Goal: Transaction & Acquisition: Subscribe to service/newsletter

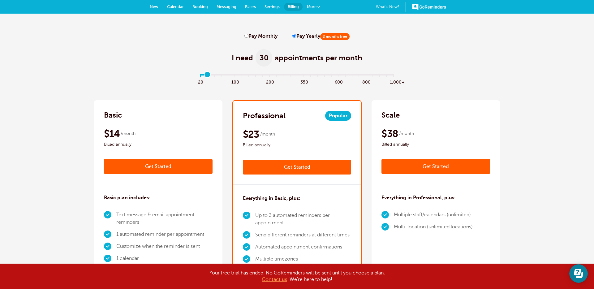
type input "1"
click at [209, 77] on input "range" at bounding box center [297, 75] width 200 height 1
click at [176, 168] on link "Get Started" at bounding box center [158, 166] width 109 height 15
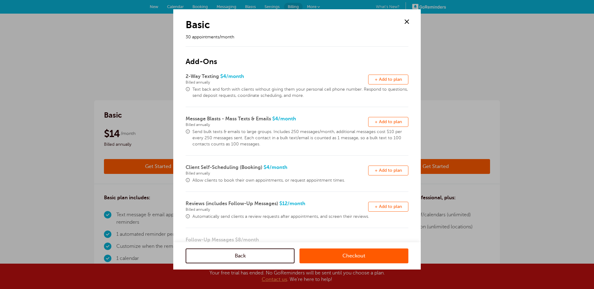
click at [395, 80] on span "+ Add to plan" at bounding box center [388, 79] width 27 height 5
click at [393, 121] on span "+ Add to plan" at bounding box center [388, 121] width 27 height 5
click at [392, 168] on button "Remove + Add to plan" at bounding box center [388, 170] width 40 height 10
click at [395, 206] on span "+ Add to plan" at bounding box center [388, 206] width 27 height 5
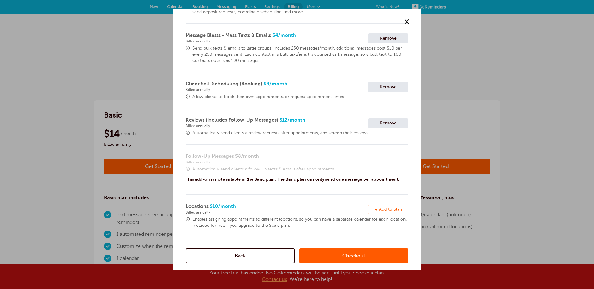
scroll to position [129, 0]
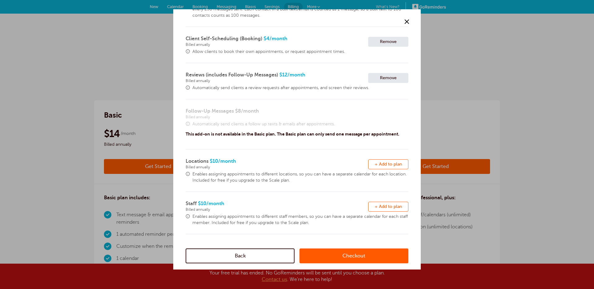
click at [389, 165] on span "+ Add to plan" at bounding box center [388, 164] width 27 height 5
click at [387, 209] on button "Remove + Add to plan" at bounding box center [388, 207] width 40 height 10
click at [333, 254] on link "Checkout" at bounding box center [353, 255] width 109 height 15
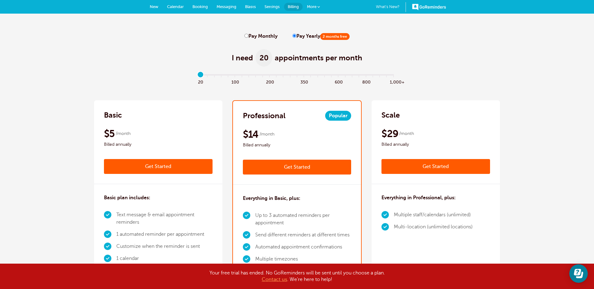
click at [235, 82] on span "100" at bounding box center [234, 81] width 7 height 7
type input "5"
click at [275, 168] on link "Get Started" at bounding box center [297, 167] width 109 height 15
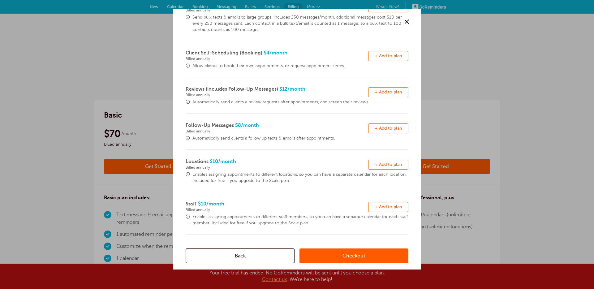
scroll to position [115, 0]
click at [396, 128] on span "+ Add to plan" at bounding box center [388, 128] width 27 height 5
click at [330, 258] on link "Checkout" at bounding box center [353, 255] width 109 height 15
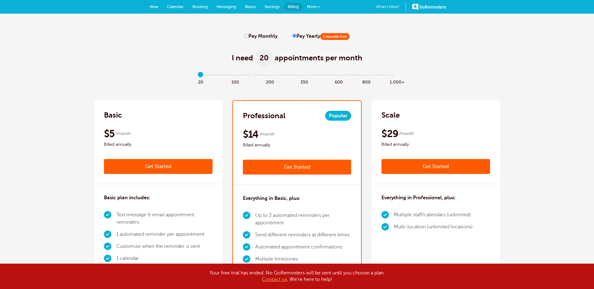
click at [416, 169] on link "Get Started" at bounding box center [435, 166] width 109 height 15
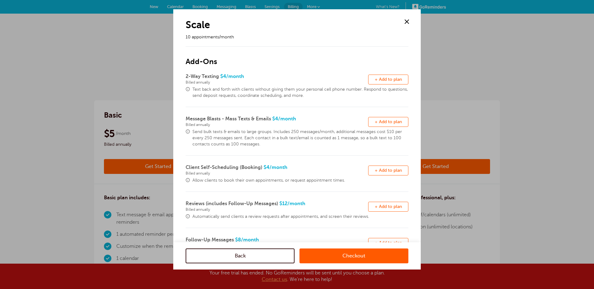
click at [359, 256] on link "Checkout" at bounding box center [353, 255] width 109 height 15
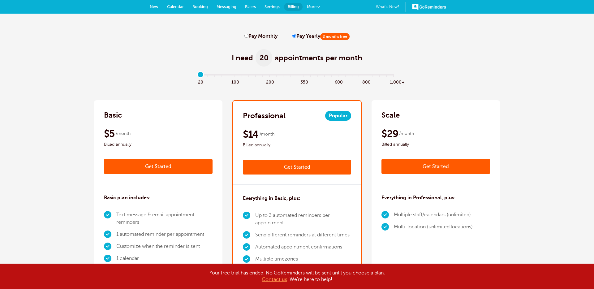
click at [263, 36] on label "Pay Monthly" at bounding box center [260, 36] width 33 height 6
click at [248, 36] on input "Pay Monthly" at bounding box center [246, 36] width 4 height 4
radio input "true"
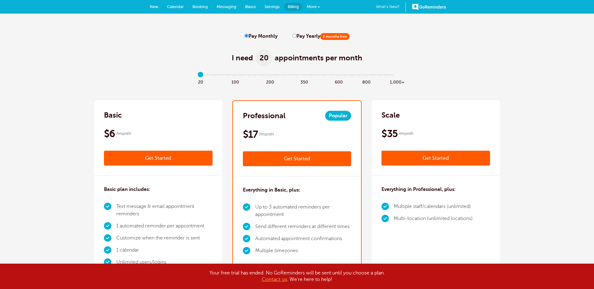
click at [236, 82] on span "100" at bounding box center [234, 81] width 7 height 7
type input "5"
click at [182, 158] on link "Get Started" at bounding box center [158, 158] width 109 height 15
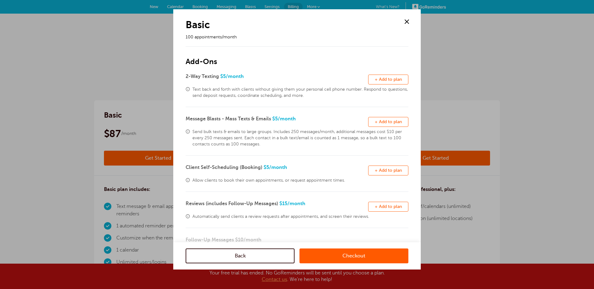
click at [390, 79] on span "+ Add to plan" at bounding box center [388, 79] width 27 height 5
click at [392, 125] on button "Remove + Add to plan" at bounding box center [388, 122] width 40 height 10
click at [389, 170] on span "+ Add to plan" at bounding box center [388, 170] width 27 height 5
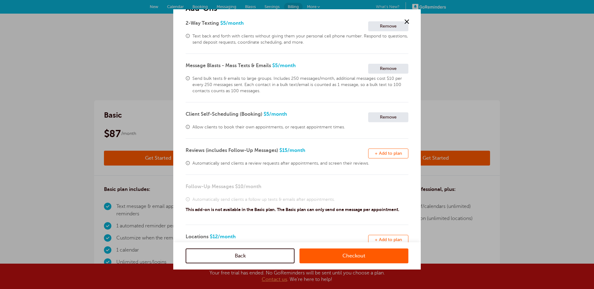
scroll to position [65, 0]
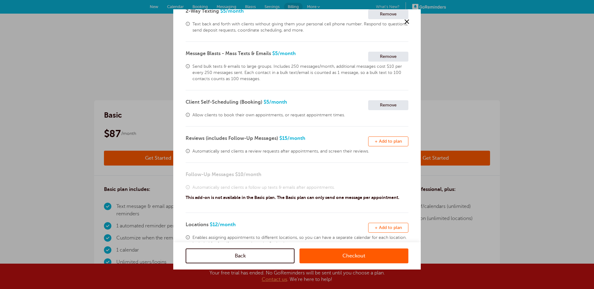
click at [377, 142] on span "+ Add to plan" at bounding box center [388, 141] width 27 height 5
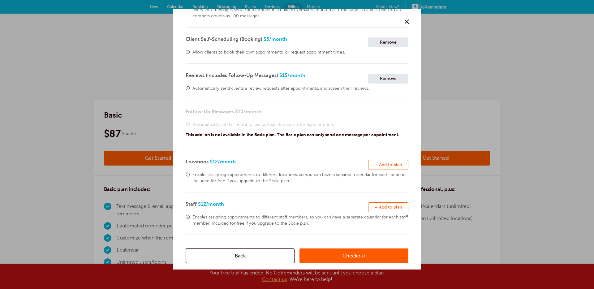
scroll to position [129, 0]
click at [387, 161] on button "Remove + Add to plan" at bounding box center [388, 164] width 40 height 10
click at [384, 204] on span "+ Add to plan" at bounding box center [388, 206] width 27 height 5
click at [362, 256] on link "Checkout" at bounding box center [353, 255] width 109 height 15
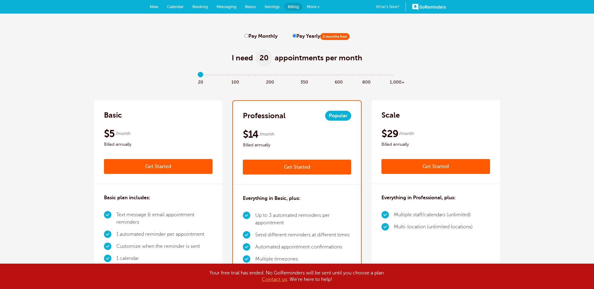
click at [264, 37] on label "Pay Monthly" at bounding box center [260, 36] width 33 height 6
click at [248, 37] on input "Pay Monthly" at bounding box center [246, 36] width 4 height 4
radio input "true"
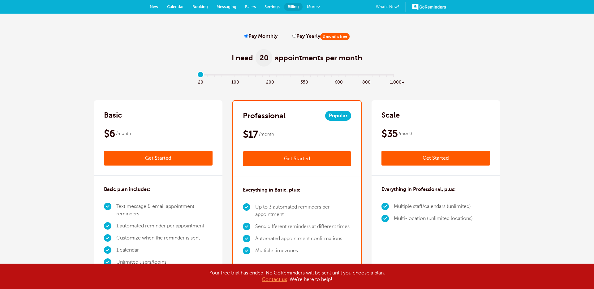
click at [236, 81] on span "100" at bounding box center [234, 81] width 7 height 7
type input "5"
click at [271, 157] on link "Get Started" at bounding box center [297, 158] width 109 height 15
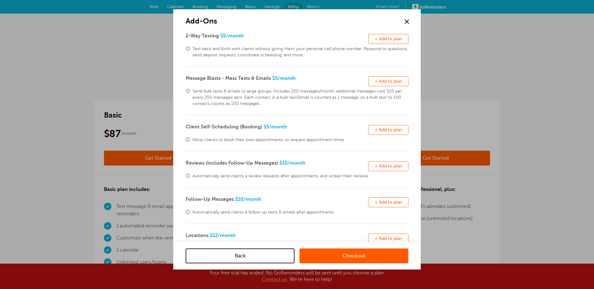
scroll to position [42, 0]
click at [401, 200] on span "+ Add to plan" at bounding box center [388, 201] width 27 height 5
click at [351, 256] on link "Checkout" at bounding box center [353, 255] width 109 height 15
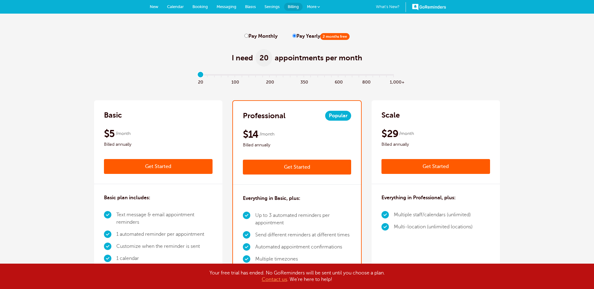
click at [237, 80] on span "100" at bounding box center [234, 81] width 7 height 7
type input "5"
click at [401, 167] on link "Get Started" at bounding box center [435, 166] width 109 height 15
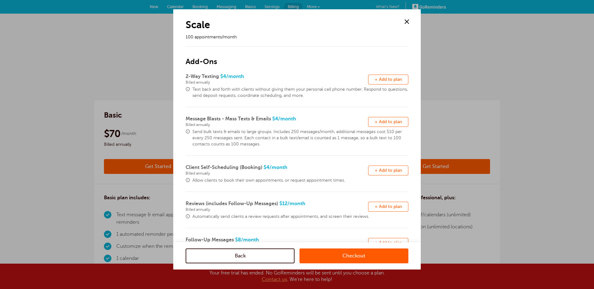
click at [331, 256] on link "Checkout" at bounding box center [353, 255] width 109 height 15
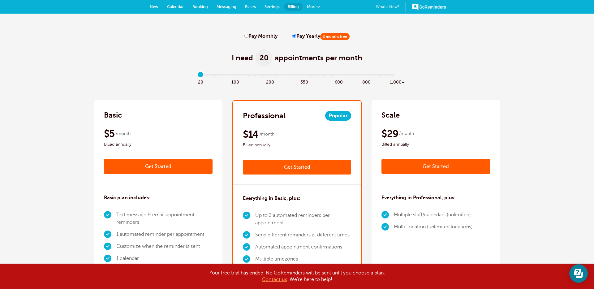
click at [316, 6] on span "More" at bounding box center [312, 6] width 10 height 5
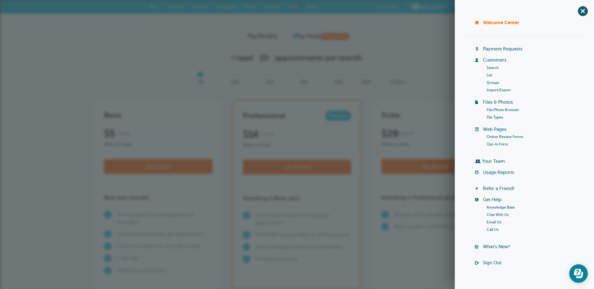
click at [494, 260] on link "Sign Out" at bounding box center [492, 262] width 19 height 5
